Goal: Task Accomplishment & Management: Manage account settings

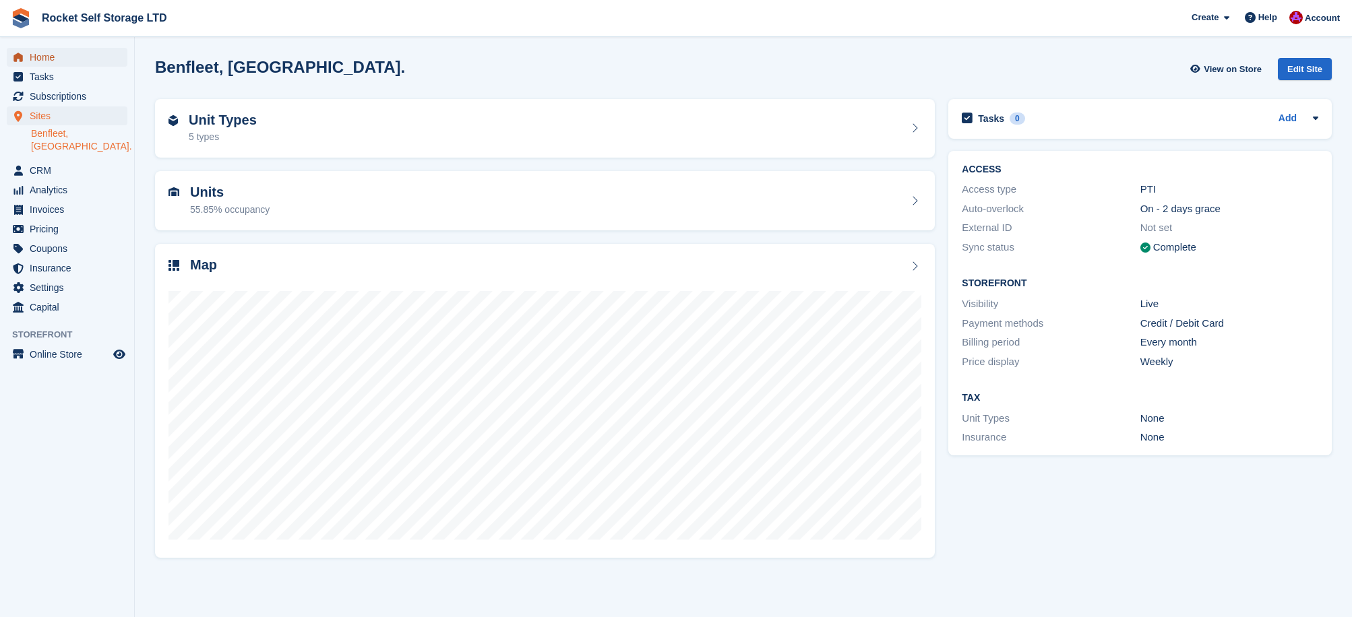
click at [65, 65] on span "Home" at bounding box center [70, 57] width 81 height 19
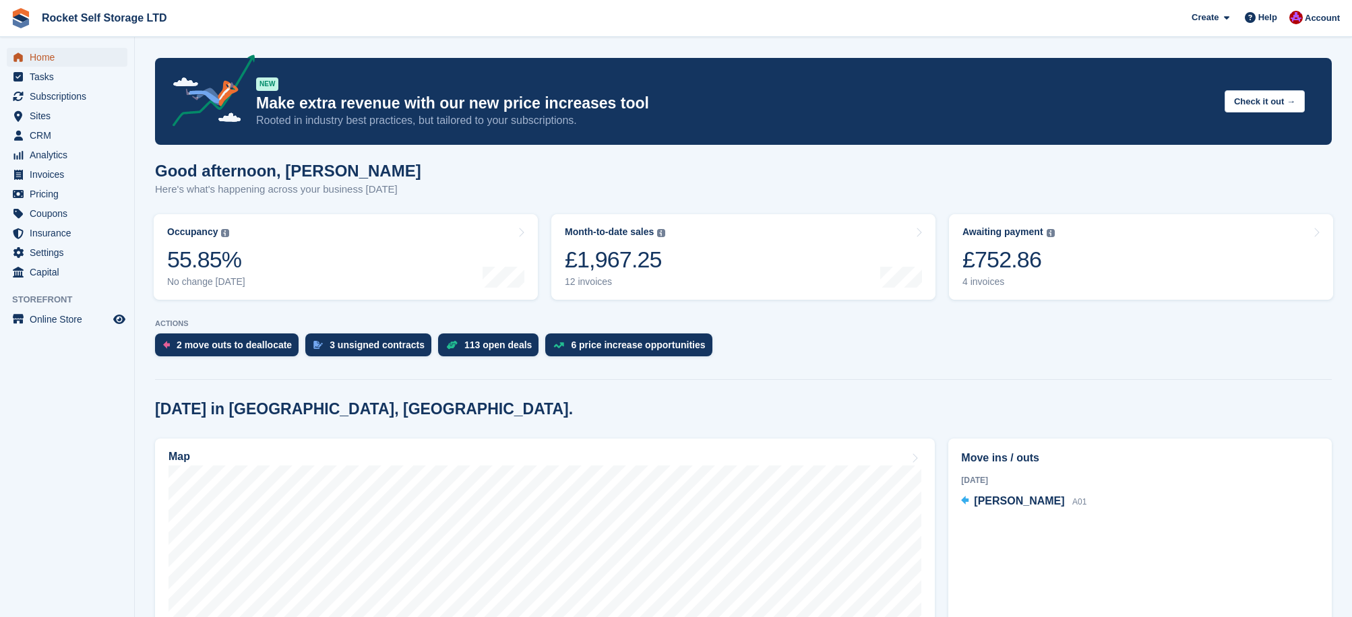
click at [47, 63] on span "Home" at bounding box center [70, 57] width 81 height 19
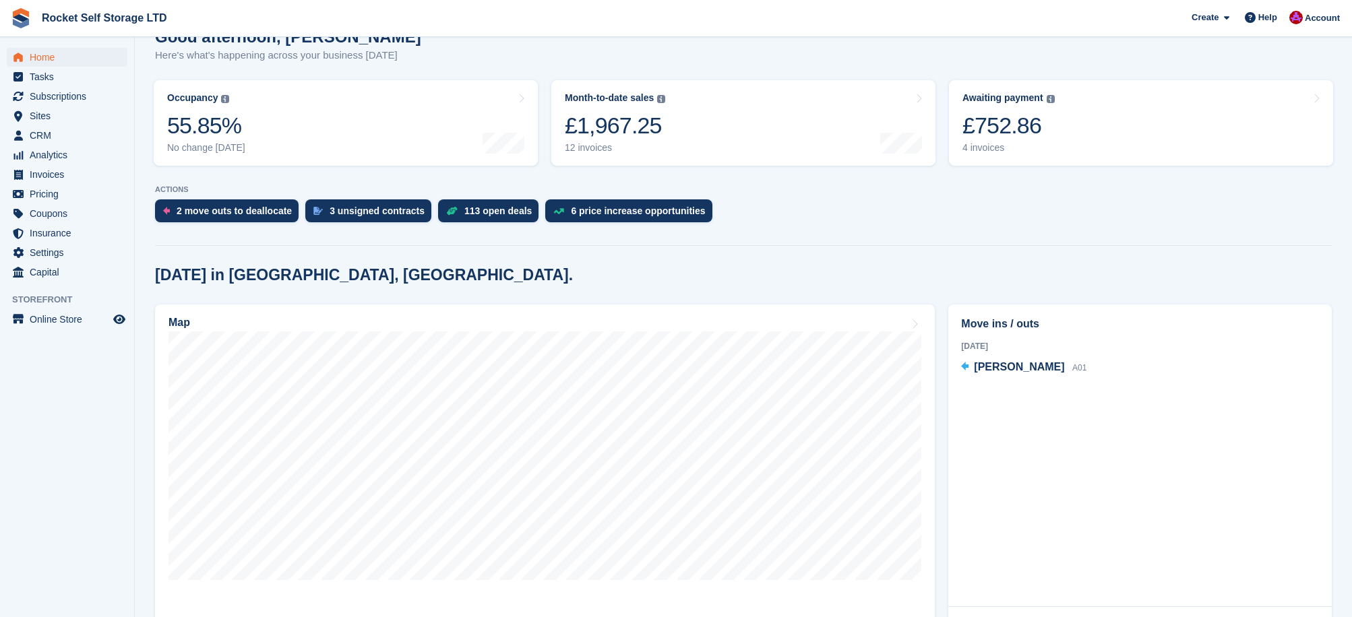
scroll to position [58, 0]
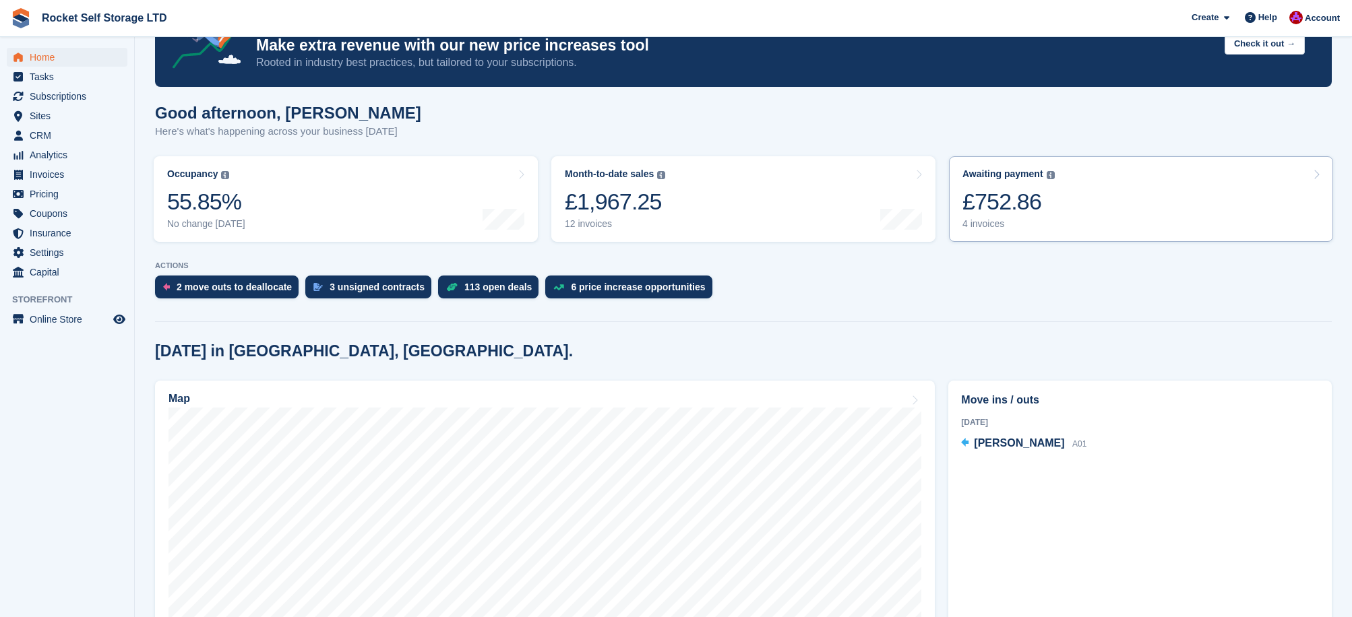
click at [999, 200] on div "£752.86" at bounding box center [1008, 202] width 92 height 28
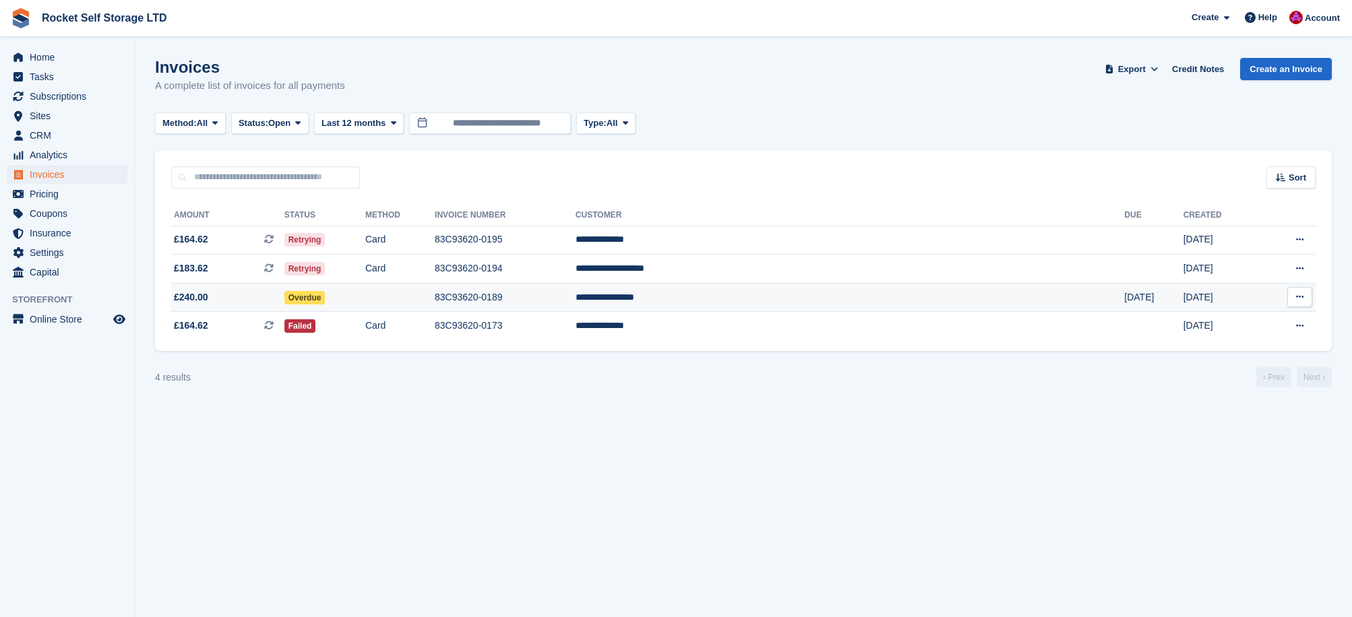
click at [1305, 299] on button at bounding box center [1299, 297] width 25 height 20
click at [1227, 329] on p "Download PDF" at bounding box center [1247, 324] width 117 height 18
click at [839, 299] on td "**********" at bounding box center [850, 297] width 549 height 29
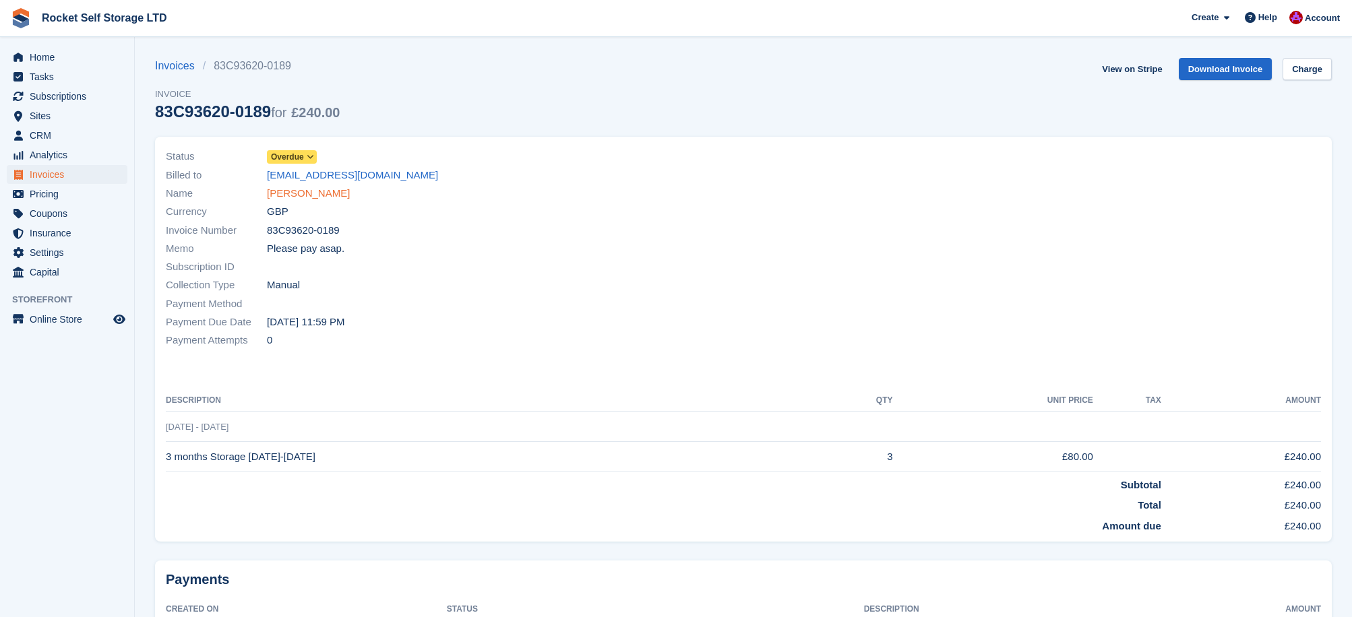
click at [289, 197] on link "Christopher Crump" at bounding box center [308, 193] width 83 height 15
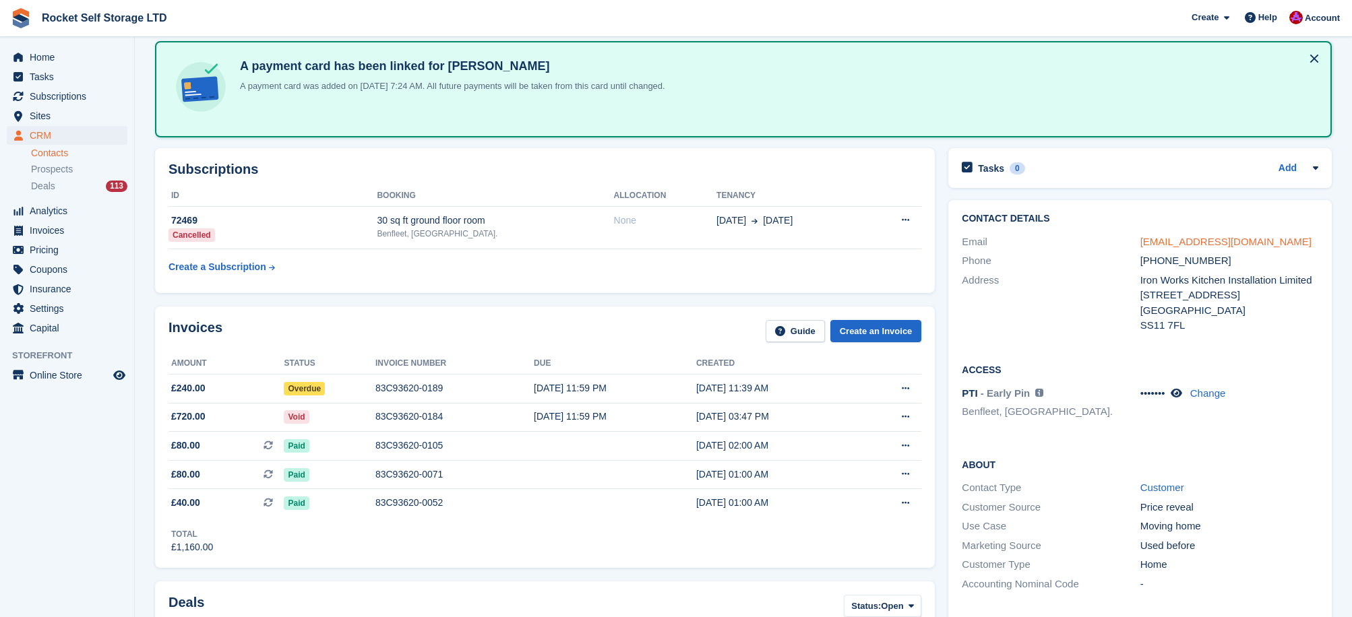
scroll to position [57, 0]
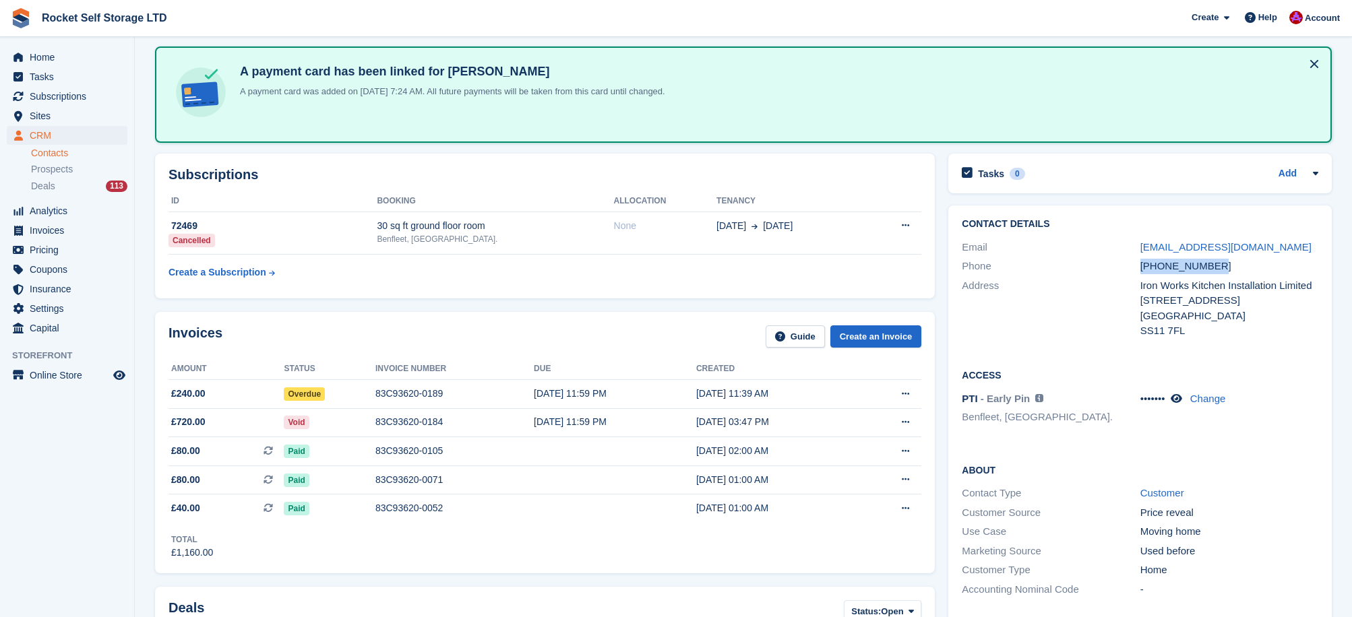
drag, startPoint x: 1222, startPoint y: 265, endPoint x: 1138, endPoint y: 269, distance: 83.7
click at [1138, 269] on div "Phone +447930094778" at bounding box center [1140, 267] width 356 height 20
copy div "+447930094778"
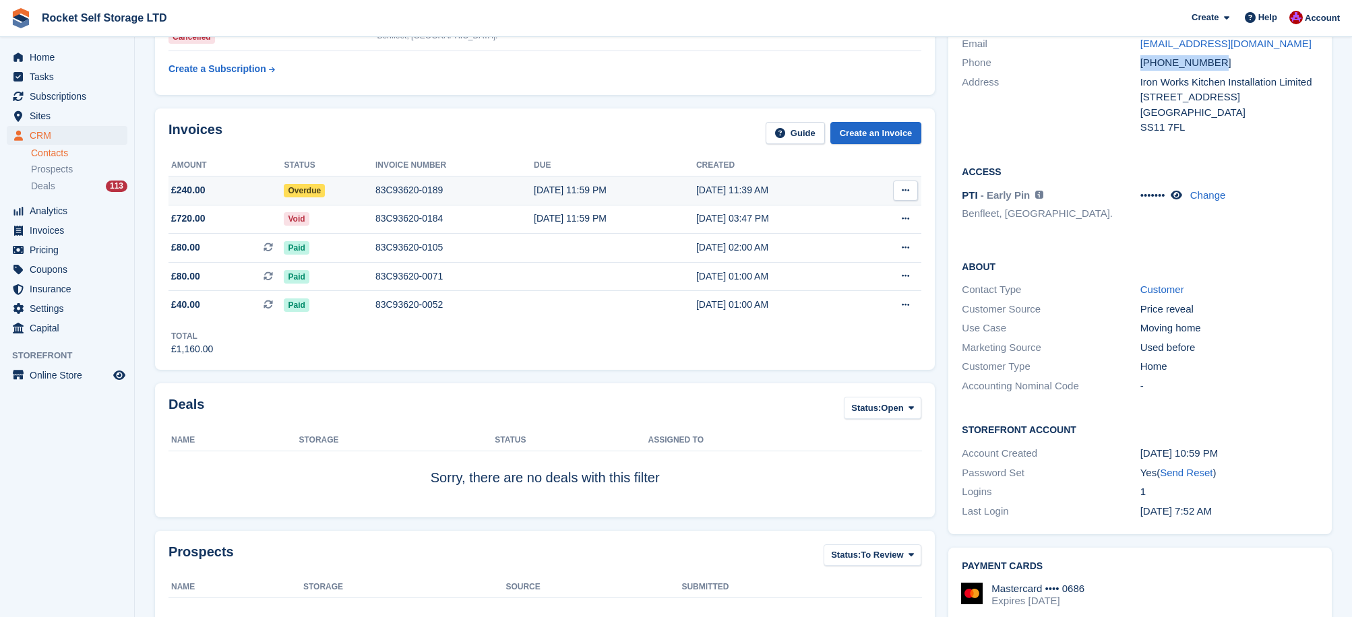
scroll to position [263, 0]
click at [904, 189] on icon at bounding box center [905, 188] width 7 height 9
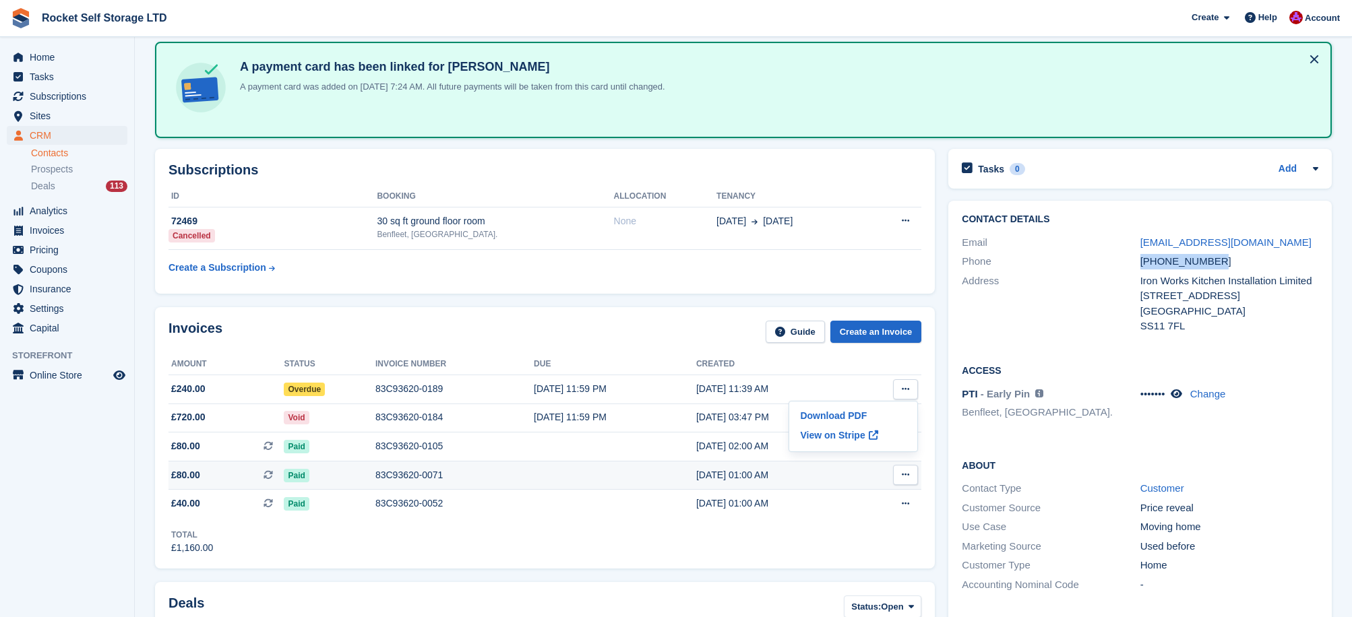
scroll to position [115, 0]
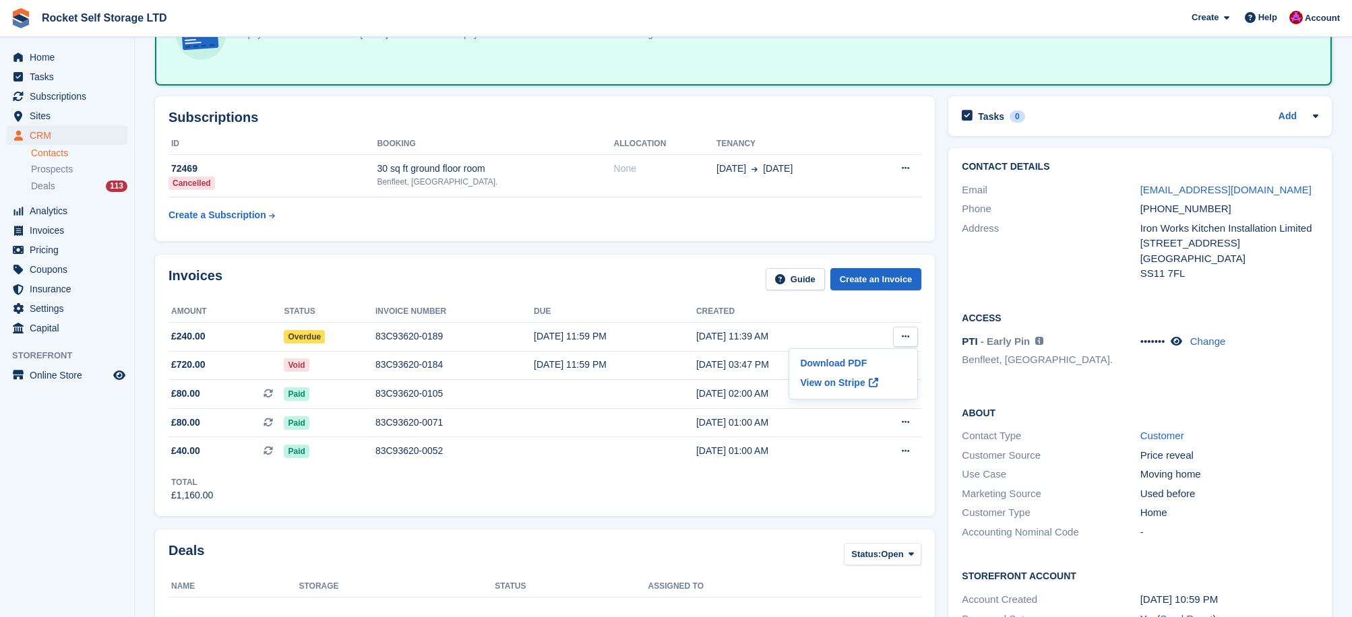
click at [377, 521] on div "Invoices Guide Create an Invoice Amount Status Invoice number Due Created £240.…" at bounding box center [544, 385] width 793 height 275
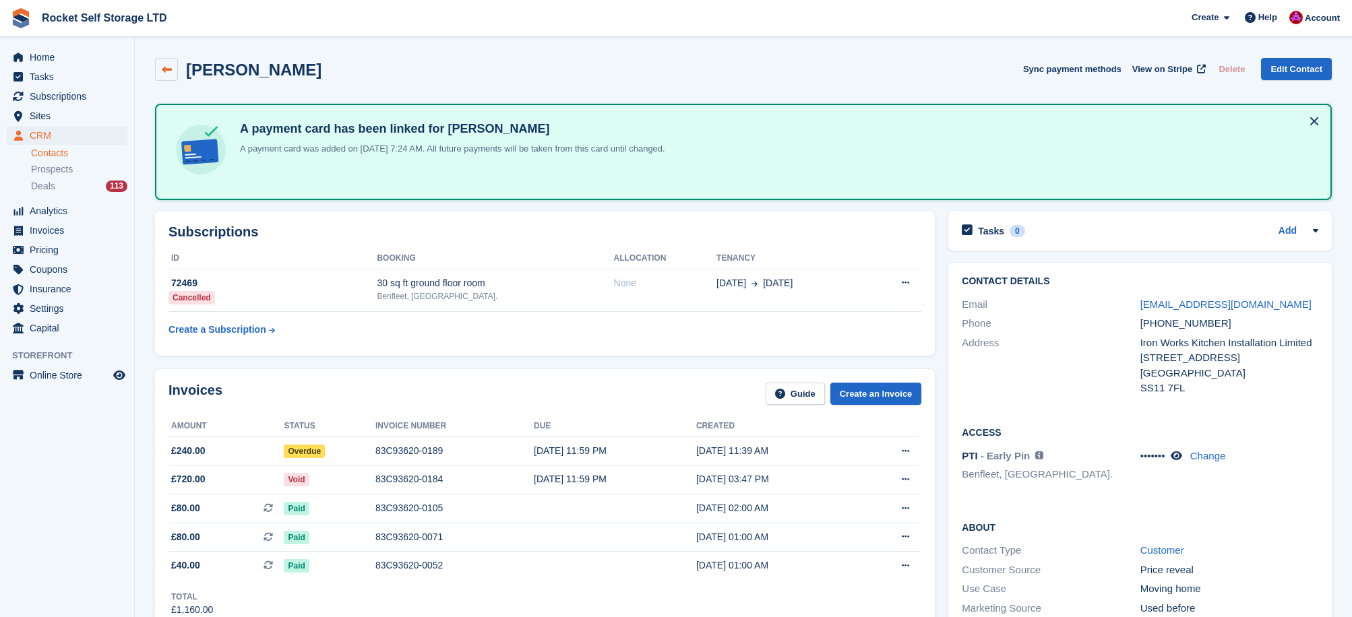
click at [166, 77] on link at bounding box center [166, 69] width 23 height 23
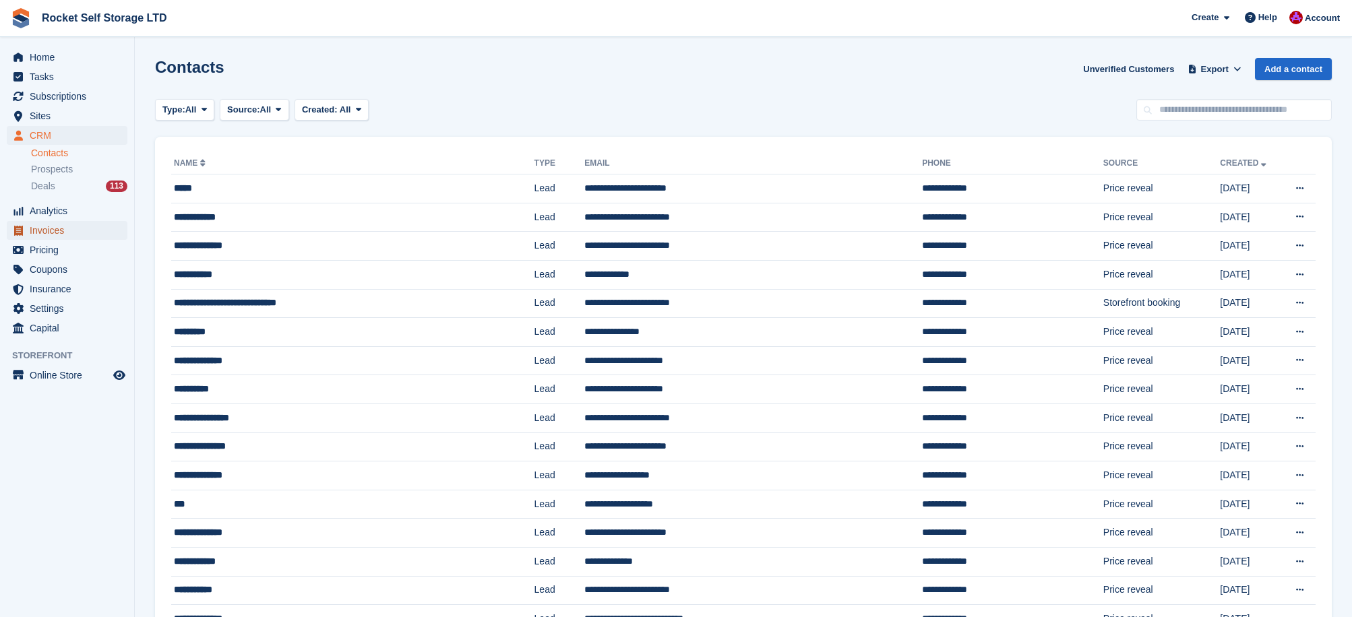
click at [42, 231] on span "Invoices" at bounding box center [70, 230] width 81 height 19
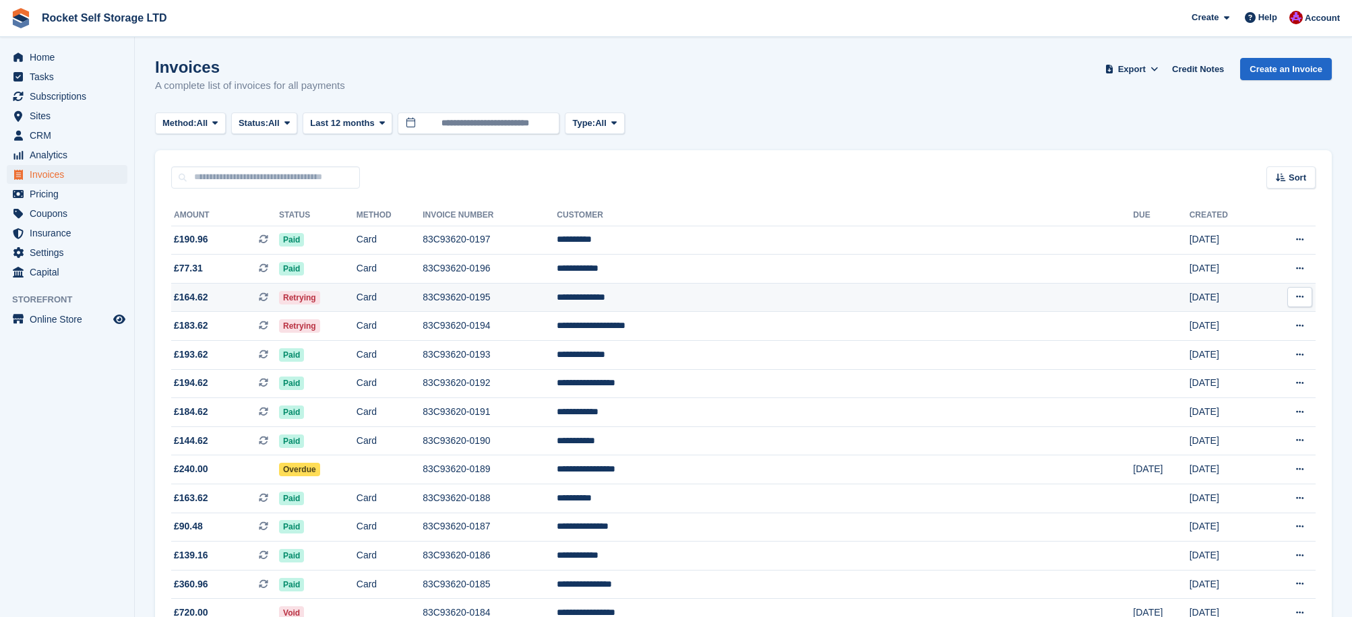
click at [1301, 298] on icon at bounding box center [1299, 296] width 7 height 9
click at [1263, 320] on p "Download PDF" at bounding box center [1247, 324] width 117 height 18
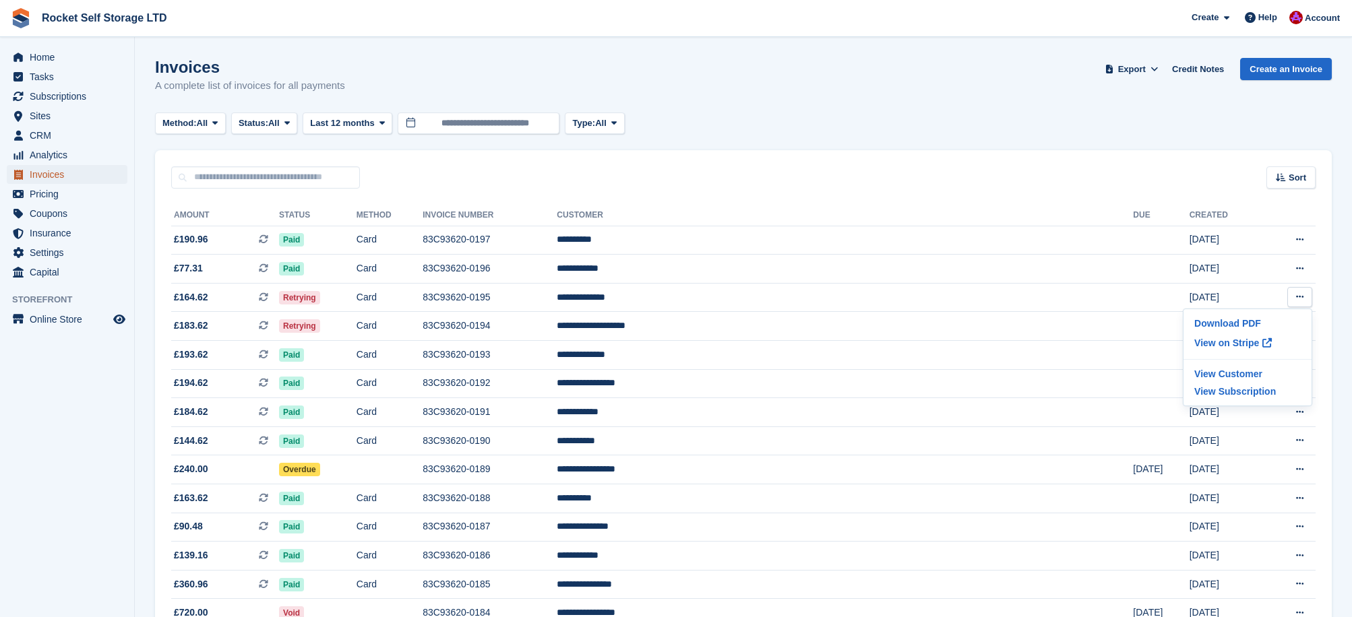
click at [55, 179] on span "Invoices" at bounding box center [70, 174] width 81 height 19
